Goal: Ask a question: Seek information or help from site administrators or community

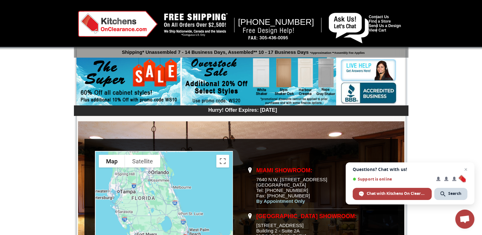
click at [229, 77] on img at bounding box center [259, 81] width 154 height 49
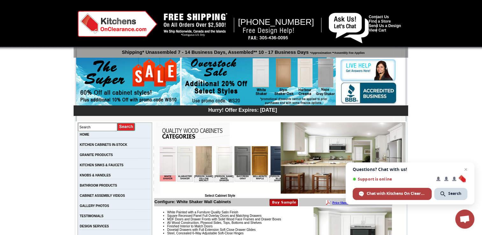
click at [120, 82] on img at bounding box center [128, 82] width 104 height 49
click at [135, 90] on img at bounding box center [128, 82] width 104 height 49
click at [149, 84] on img at bounding box center [128, 82] width 104 height 49
click at [150, 81] on img at bounding box center [128, 82] width 104 height 49
click at [152, 86] on img at bounding box center [128, 82] width 104 height 49
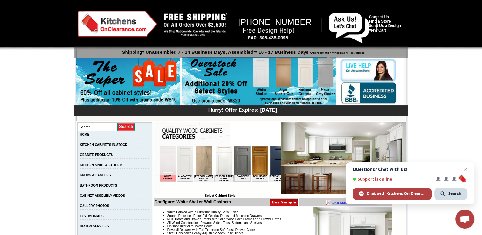
click at [151, 83] on img at bounding box center [128, 82] width 104 height 49
click at [142, 85] on img at bounding box center [128, 82] width 104 height 49
click at [143, 84] on img at bounding box center [128, 82] width 104 height 49
click at [143, 81] on img at bounding box center [128, 82] width 104 height 49
click at [466, 170] on span "Open chat" at bounding box center [466, 170] width 8 height 8
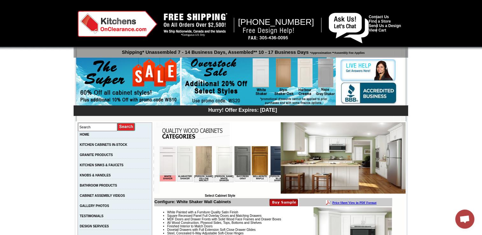
click at [122, 84] on img at bounding box center [128, 82] width 104 height 49
click at [128, 84] on img at bounding box center [128, 82] width 104 height 49
click at [129, 81] on img at bounding box center [128, 82] width 104 height 49
click at [226, 85] on img at bounding box center [259, 81] width 154 height 49
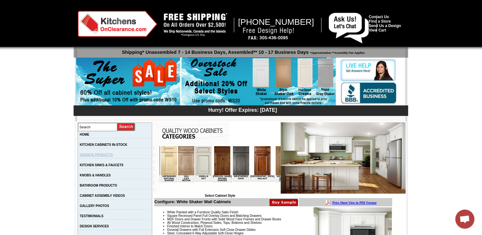
click at [95, 157] on link "GRANITE PRODUCTS" at bounding box center [96, 155] width 33 height 4
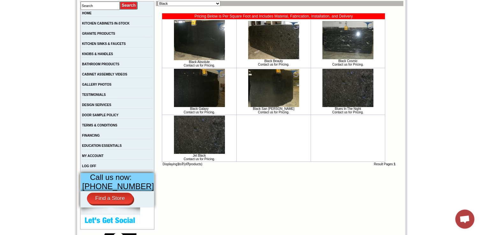
scroll to position [111, 0]
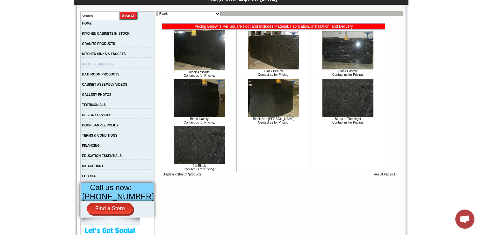
click at [113, 66] on link "KNOBS & HANDLES" at bounding box center [97, 64] width 31 height 4
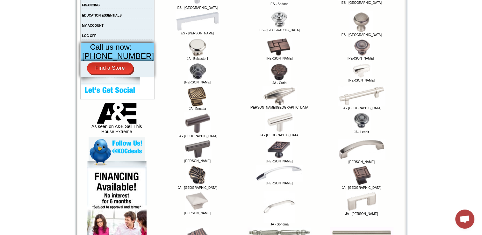
scroll to position [254, 0]
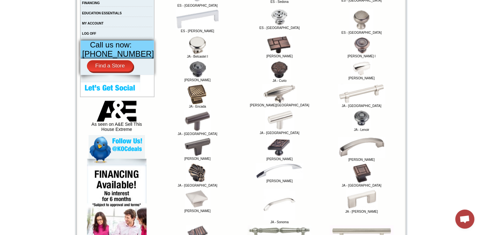
click at [373, 149] on img at bounding box center [362, 147] width 48 height 21
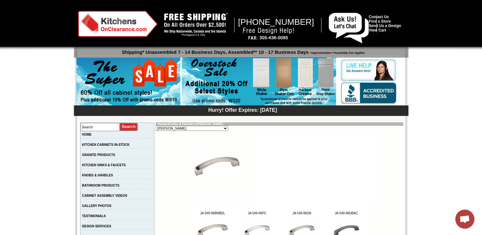
click at [121, 85] on img at bounding box center [129, 82] width 104 height 49
click at [107, 85] on img at bounding box center [129, 82] width 104 height 49
click at [331, 18] on img at bounding box center [349, 28] width 40 height 31
click at [459, 222] on span "Open chat" at bounding box center [465, 219] width 19 height 19
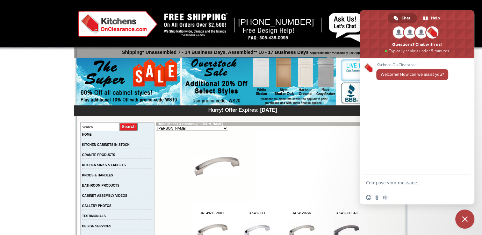
click at [379, 180] on textarea "Compose your message..." at bounding box center [410, 183] width 89 height 16
type textarea "Hello. What style cabinets qualify for the 60% off?"
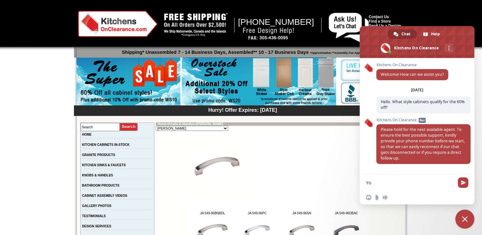
type textarea "Y"
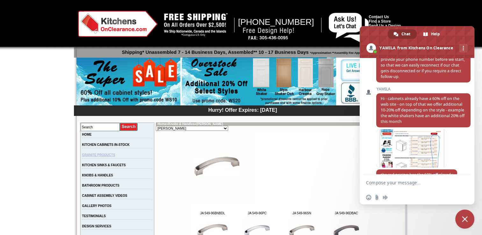
scroll to position [94, 0]
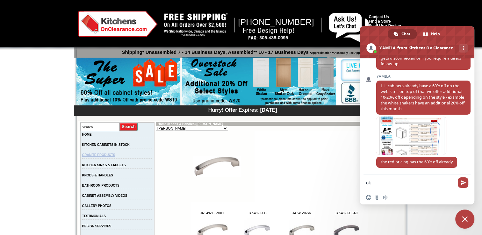
type textarea "o"
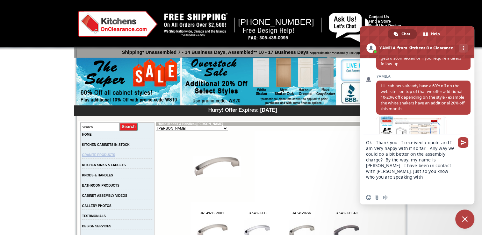
type textarea "Ok. Thank you. I received a quote and I am very happy with it so far. Any way w…"
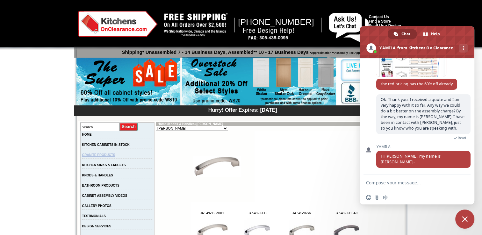
scroll to position [183, 0]
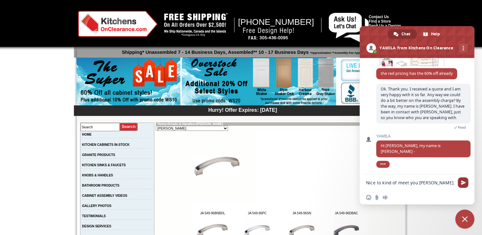
type textarea "Nice to kind of meet you [PERSON_NAME]."
click at [462, 182] on span "Send" at bounding box center [463, 182] width 5 height 5
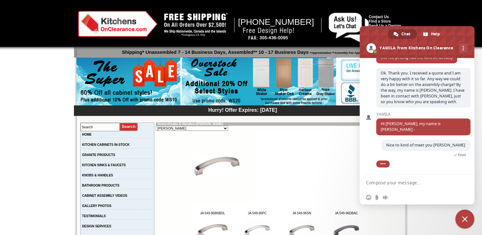
scroll to position [210, 0]
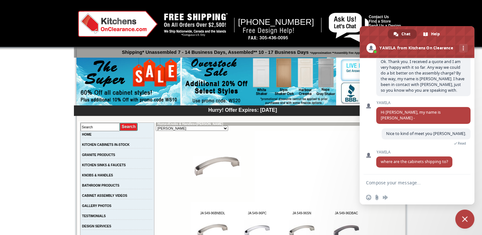
click at [401, 182] on textarea "Compose your message..." at bounding box center [410, 183] width 89 height 16
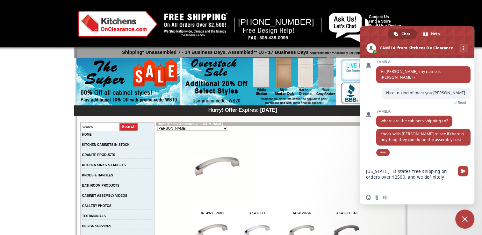
scroll to position [254, 0]
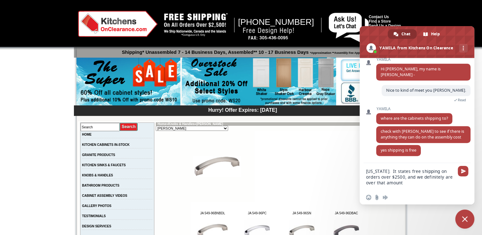
type textarea "[US_STATE]. It states free shipping on orders over $2500, and we definitely are…"
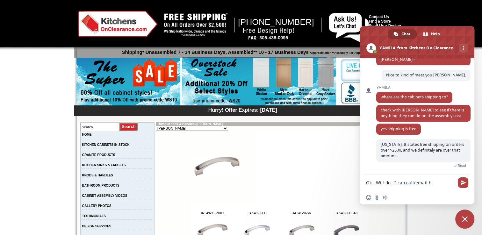
scroll to position [275, 0]
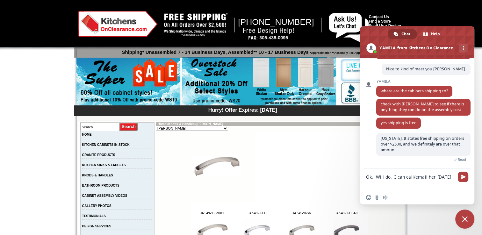
type textarea "Ok. Will do. I can call/email her [DATE]."
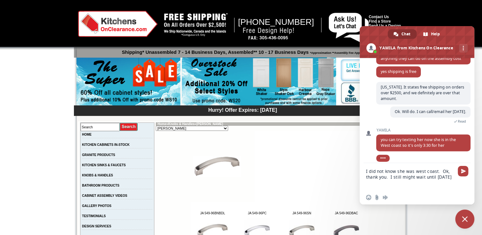
scroll to position [340, 0]
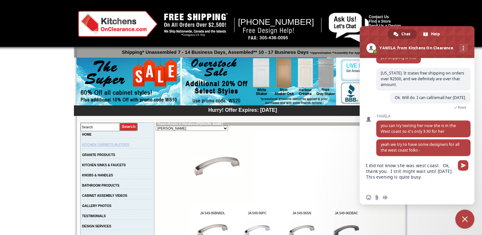
type textarea "I did not know she was west coast. Ok, thank you. I still might wait until [DAT…"
click at [466, 163] on span "Send" at bounding box center [463, 165] width 11 height 11
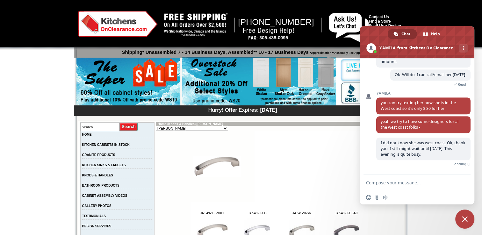
scroll to position [356, 0]
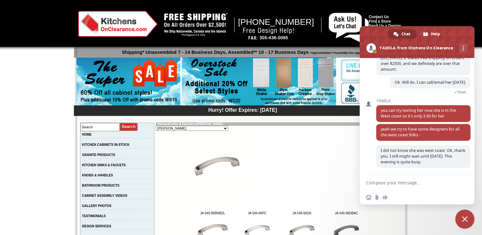
click at [377, 182] on textarea "Compose your message..." at bounding box center [410, 183] width 89 height 16
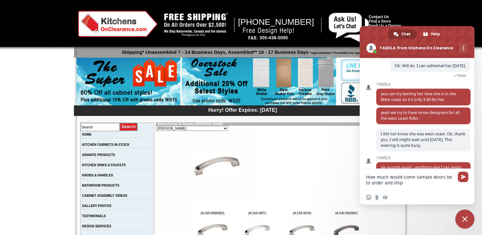
scroll to position [390, 0]
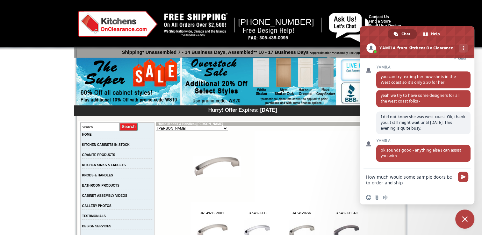
type textarea "How much would some sample doors be to order and ship?"
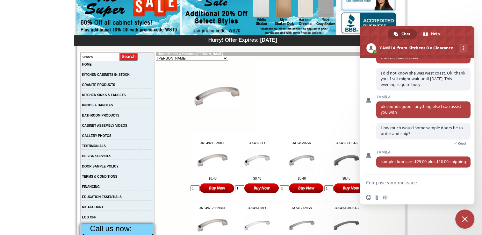
scroll to position [63, 0]
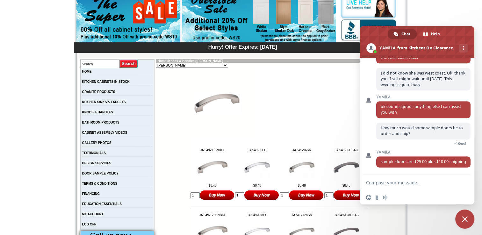
click at [387, 184] on textarea "Compose your message..." at bounding box center [410, 183] width 89 height 16
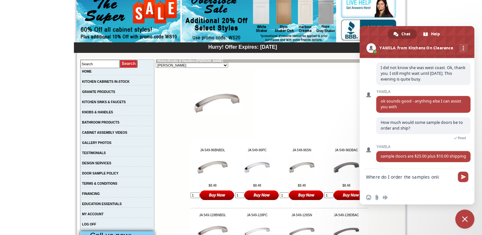
scroll to position [439, 0]
type textarea "Where do I order the samples online?"
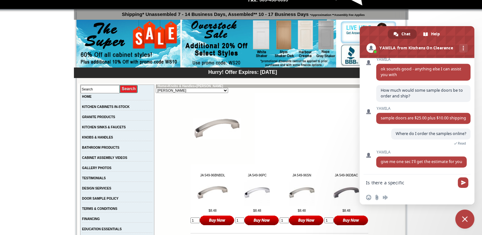
scroll to position [0, 0]
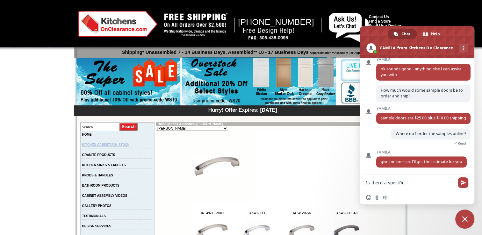
type textarea "Is there a specific"
click at [97, 145] on link "KITCHEN CABINETS IN-STOCK" at bounding box center [106, 145] width 48 height 4
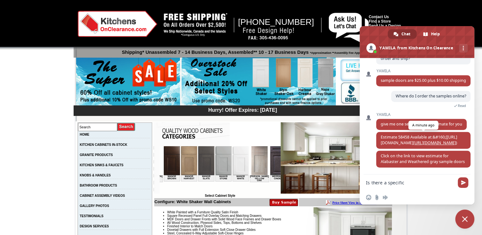
click at [413, 140] on link "[URL][DOMAIN_NAME]" at bounding box center [434, 142] width 43 height 5
click at [373, 182] on textarea "Is there a specific" at bounding box center [410, 183] width 89 height 16
click at [403, 185] on textarea "Is there a specific" at bounding box center [410, 183] width 89 height 16
type textarea "I"
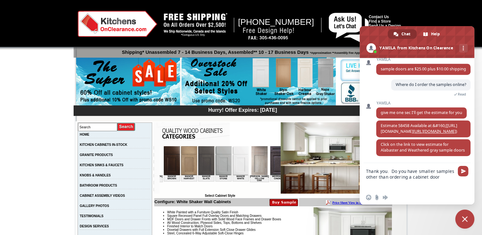
type textarea "Thank you. Do you have smaller samples other than ordering a cabinet door?"
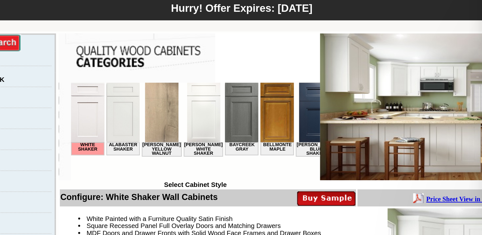
scroll to position [4, 0]
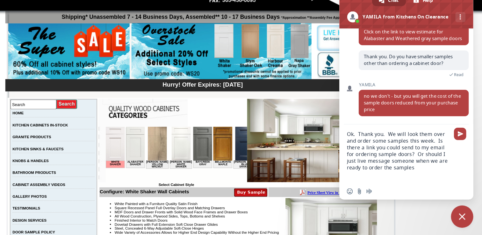
type textarea "Ok. Thank you. We will look them over and order some samples this week. Is ther…"
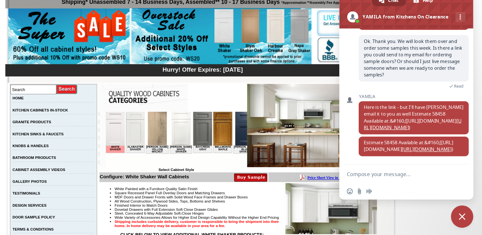
scroll to position [22, 0]
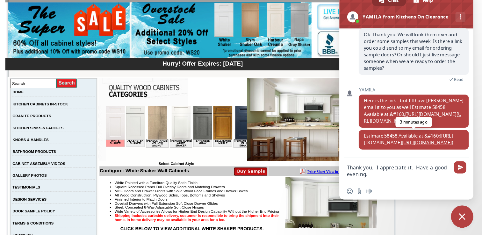
type textarea "Thank you. I appreciate it. Have a good evening."
click at [421, 157] on link "[URL][DOMAIN_NAME]" at bounding box center [434, 155] width 43 height 5
click at [464, 178] on span "Send" at bounding box center [463, 177] width 5 height 5
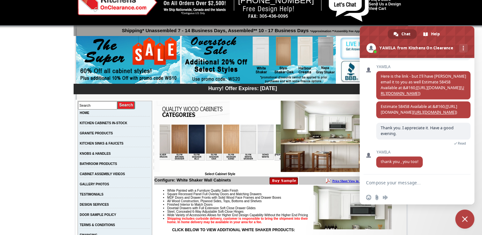
scroll to position [26, 0]
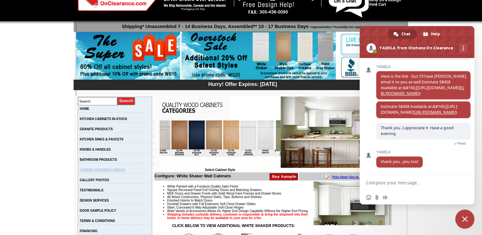
click at [101, 172] on link "CABINET ASSEMBLY VIDEOS" at bounding box center [102, 170] width 45 height 4
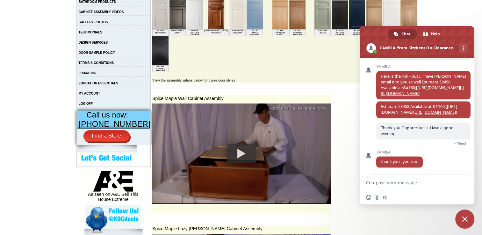
scroll to position [185, 0]
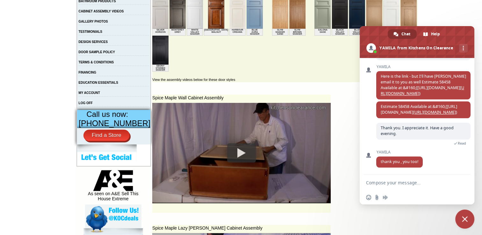
click at [232, 153] on div at bounding box center [241, 152] width 29 height 19
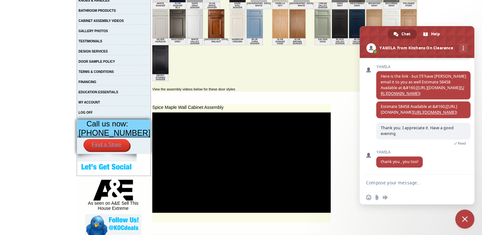
scroll to position [176, 0]
